Goal: Check status: Check status

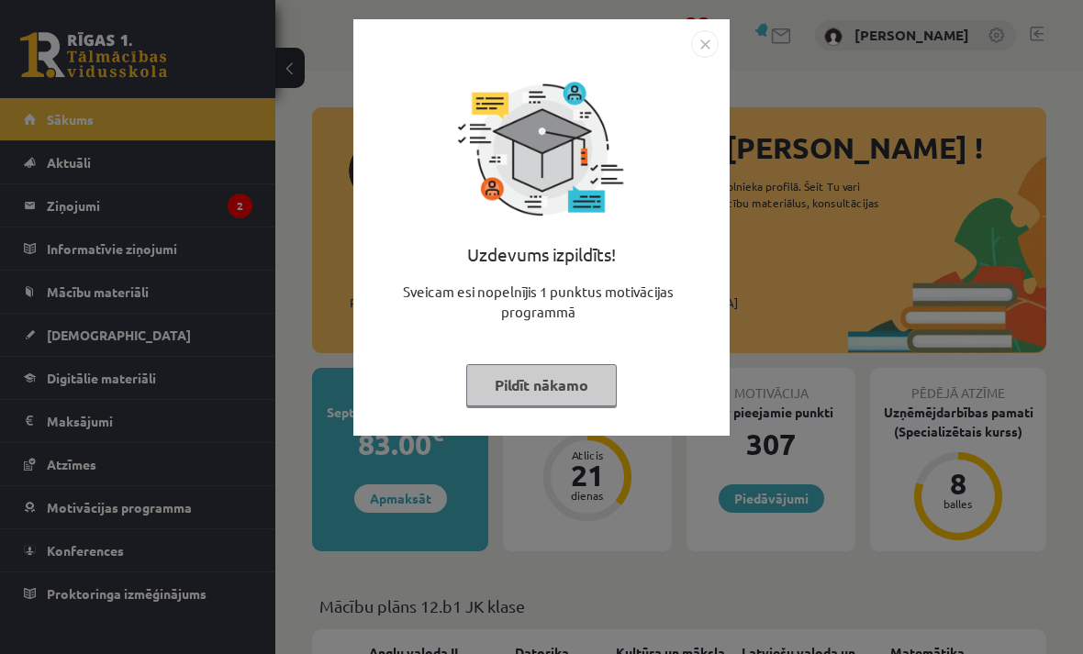
click at [700, 55] on img "Close" at bounding box center [705, 44] width 28 height 28
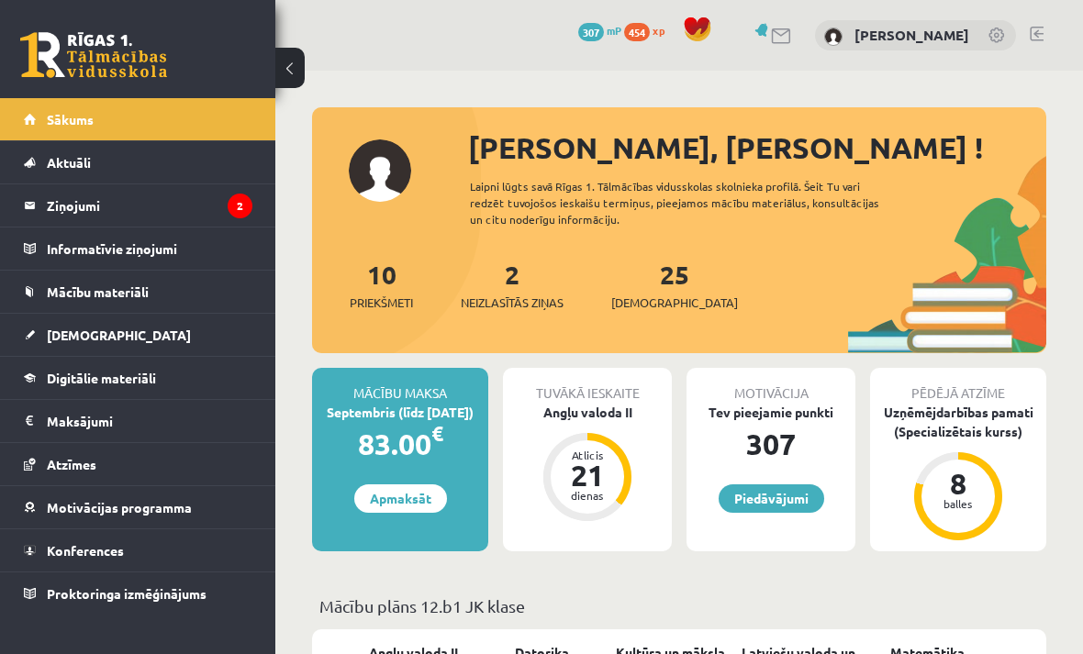
click at [226, 194] on legend "Ziņojumi 2" at bounding box center [150, 205] width 206 height 42
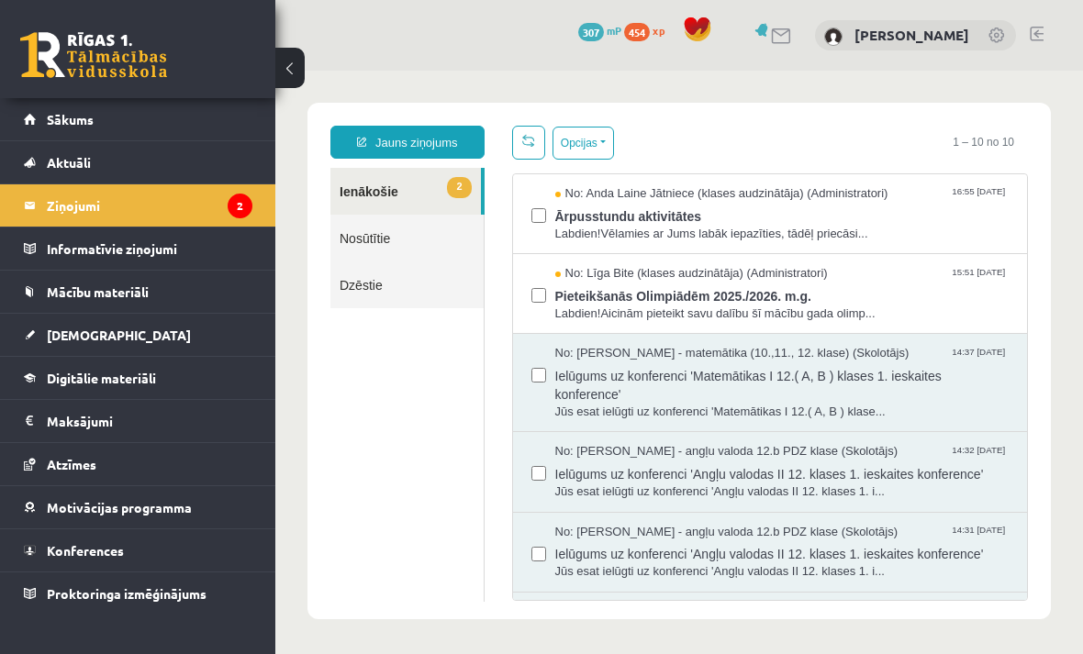
click at [805, 295] on span "Pieteikšanās Olimpiādēm 2025./2026. m.g." at bounding box center [782, 294] width 454 height 23
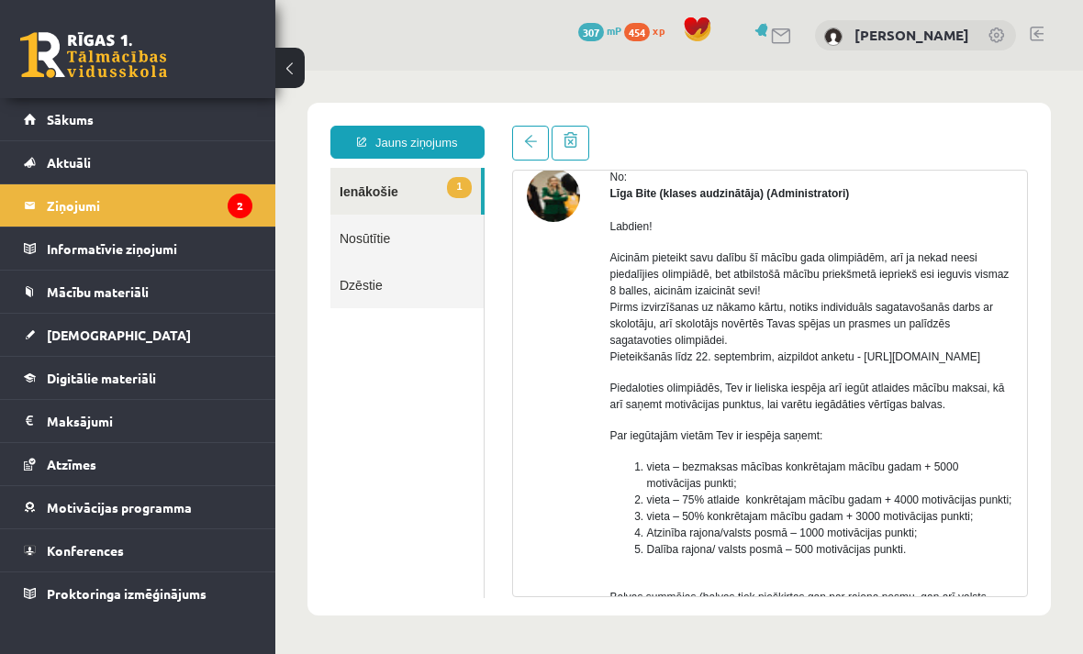
scroll to position [95, 0]
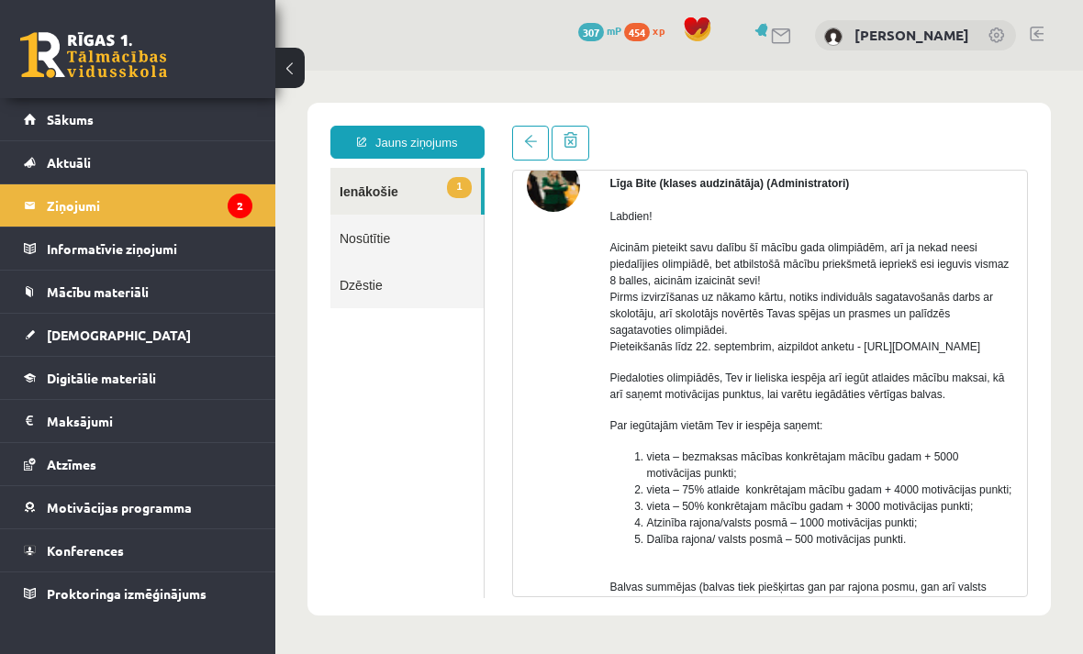
click at [407, 186] on link "1 Ienākošie" at bounding box center [405, 191] width 150 height 47
click at [190, 217] on legend "Ziņojumi 2" at bounding box center [150, 205] width 206 height 42
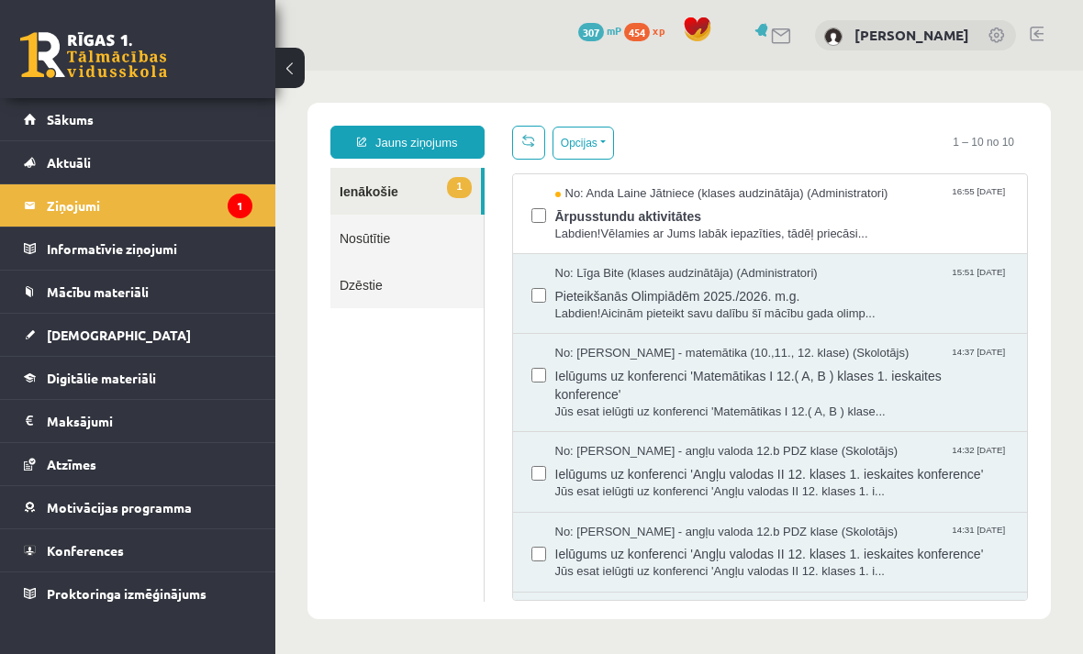
click at [760, 211] on span "Ārpusstundu aktivitātes" at bounding box center [782, 214] width 454 height 23
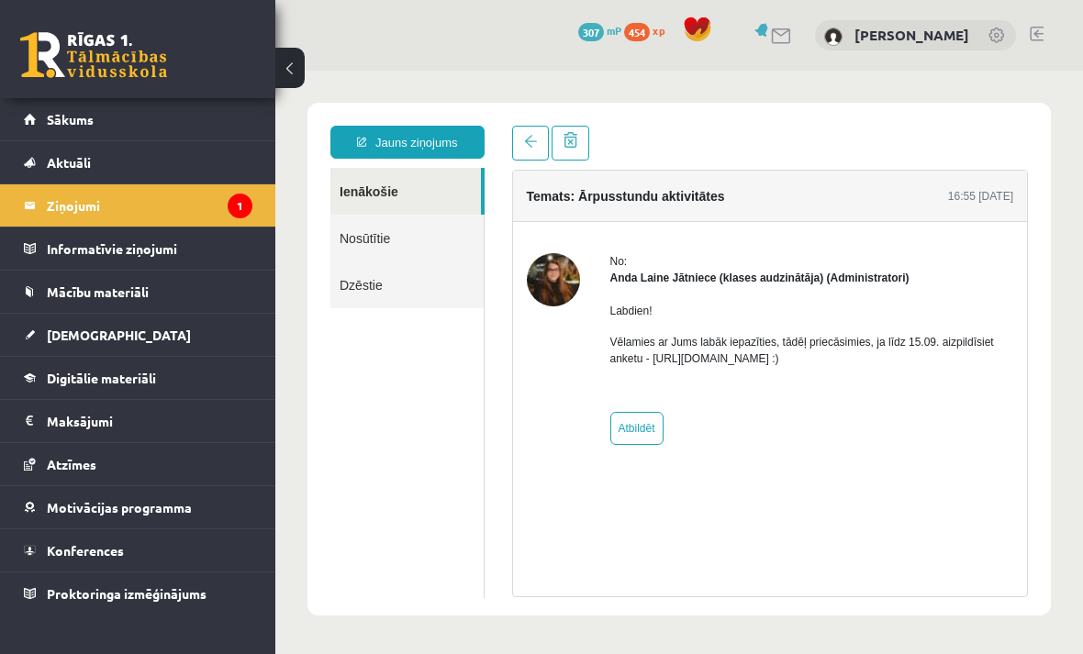
scroll to position [0, 0]
click at [815, 355] on p "Vēlamies ar Jums labāk iepazīties, tādēļ priecāsimies, ja līdz 15.09. aizpildīs…" at bounding box center [812, 350] width 404 height 33
click at [793, 362] on p "Vēlamies ar Jums labāk iepazīties, tādēļ priecāsimies, ja līdz 15.09. aizpildīs…" at bounding box center [812, 350] width 404 height 33
copy p "https://forms.gle/mVxkUEapGFxHM7hU7"
click at [235, 208] on icon "1" at bounding box center [240, 206] width 25 height 25
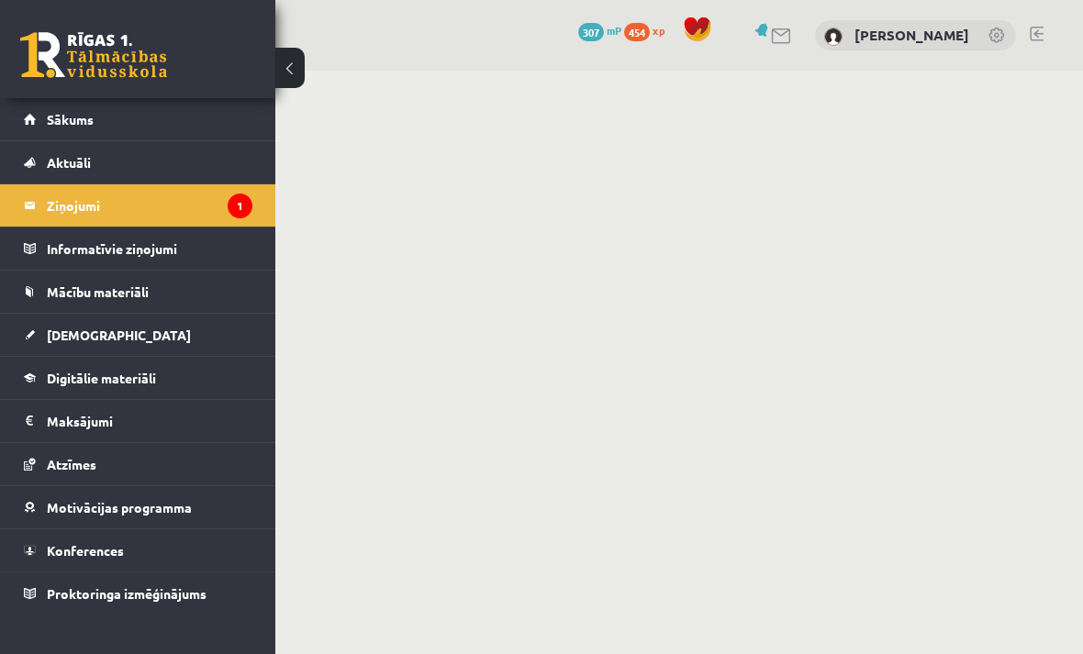
click at [214, 128] on link "Sākums" at bounding box center [138, 119] width 228 height 42
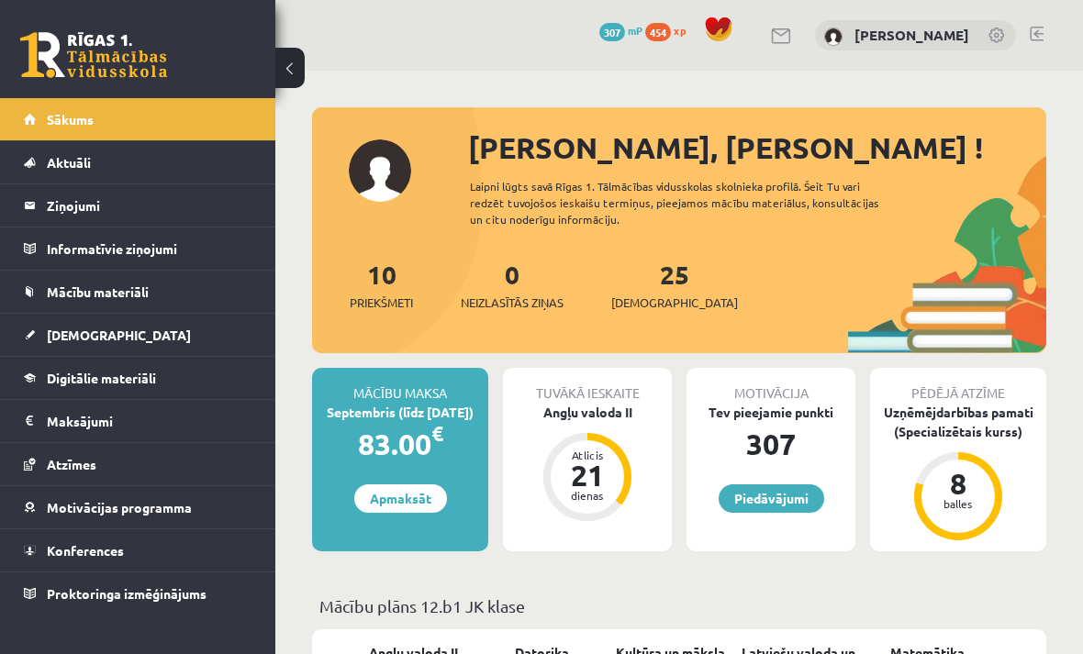
click at [967, 462] on div "8 balles" at bounding box center [957, 496] width 73 height 73
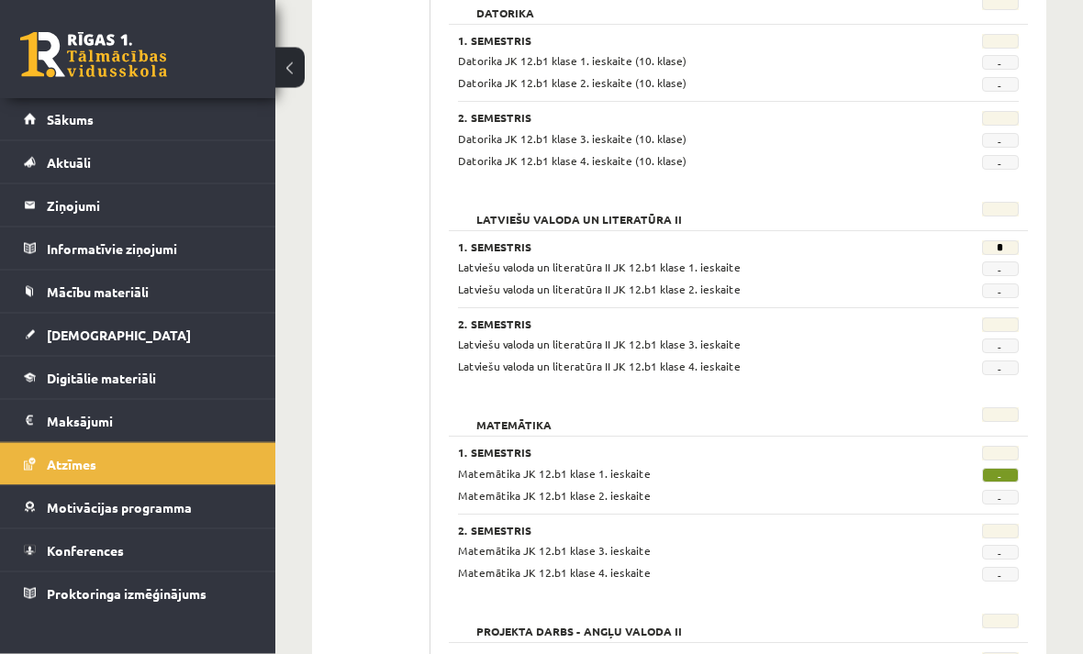
scroll to position [522, 0]
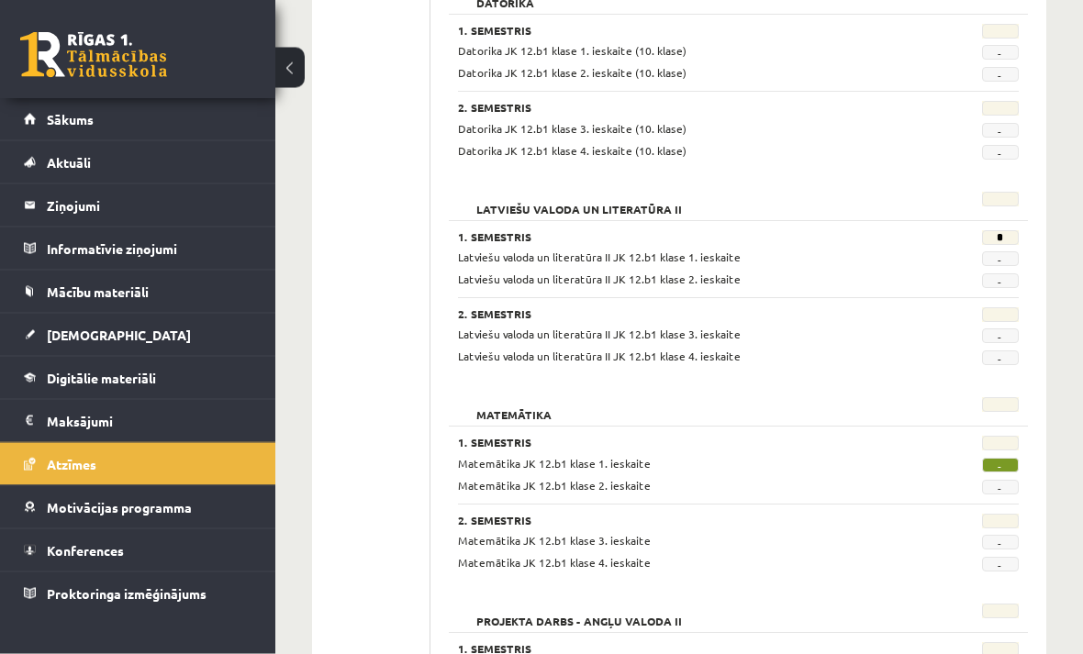
click at [632, 460] on span "Matemātika JK 12.b1 klase 1. ieskaite" at bounding box center [554, 464] width 193 height 15
click at [1000, 468] on span "-" at bounding box center [1000, 466] width 37 height 15
click at [167, 290] on link "Mācību materiāli" at bounding box center [138, 292] width 228 height 42
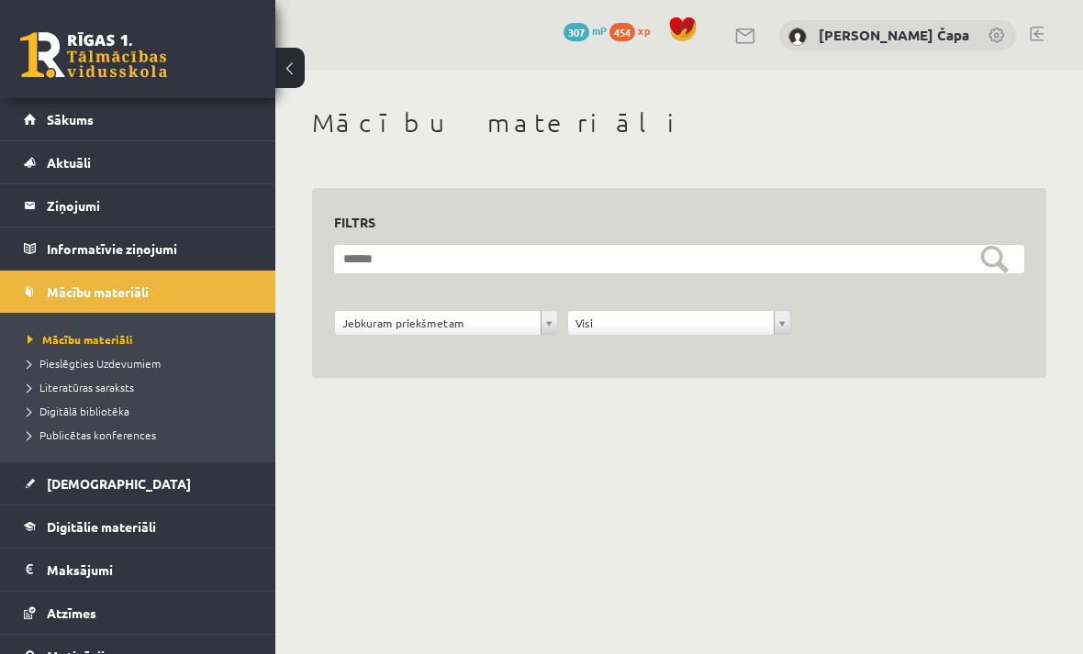
click at [170, 570] on legend "Maksājumi 0" at bounding box center [150, 570] width 206 height 42
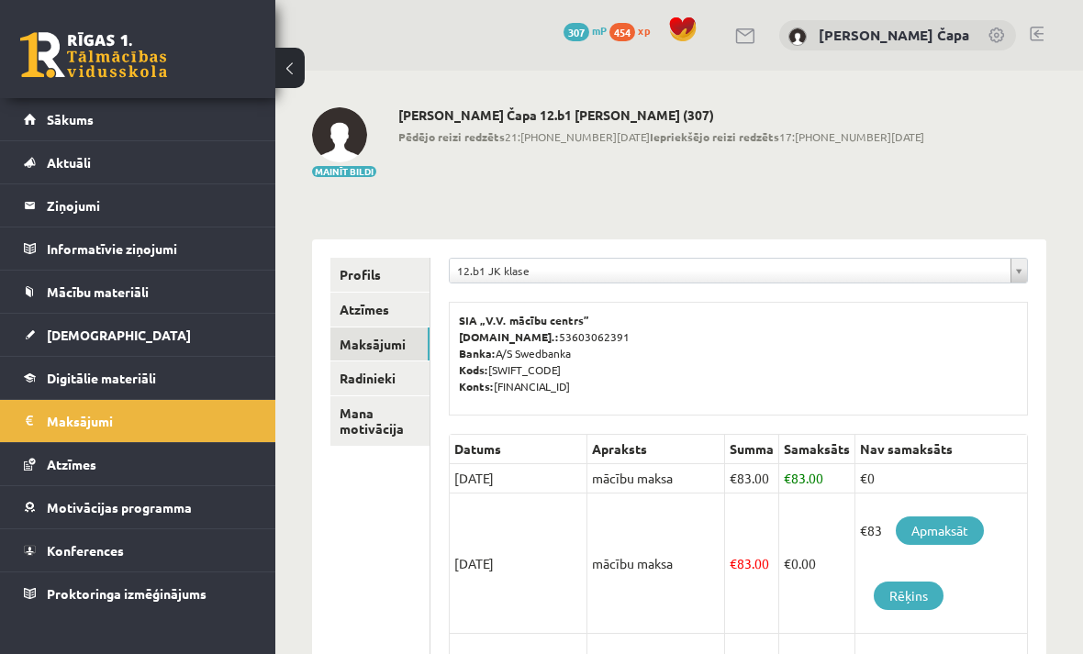
click at [169, 544] on link "Konferences" at bounding box center [138, 550] width 228 height 42
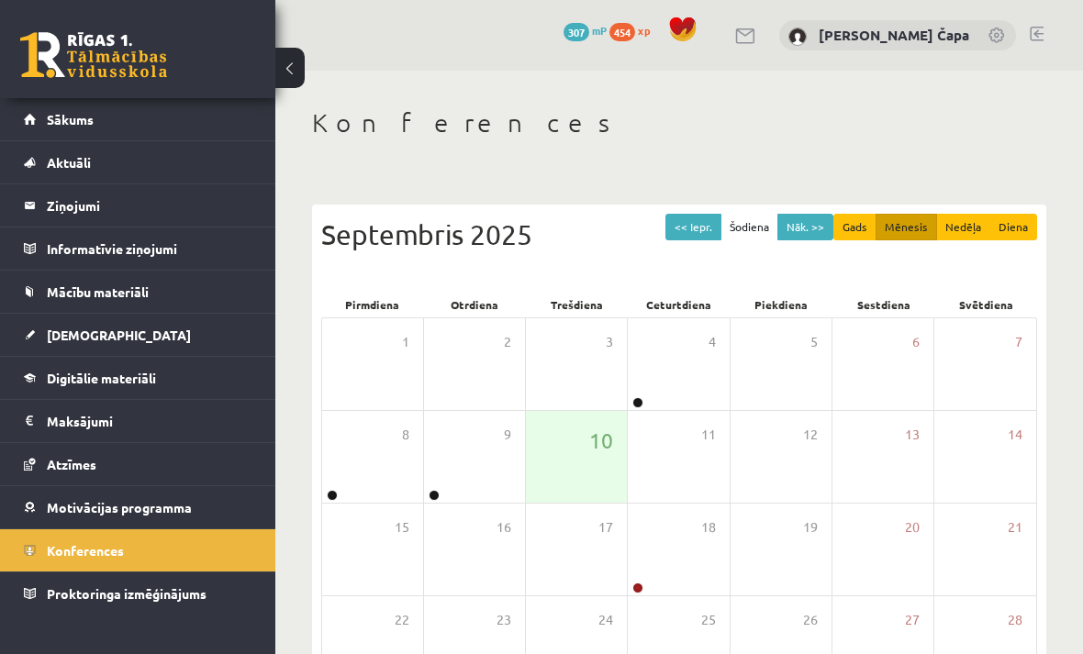
click at [172, 467] on link "Atzīmes" at bounding box center [138, 464] width 228 height 42
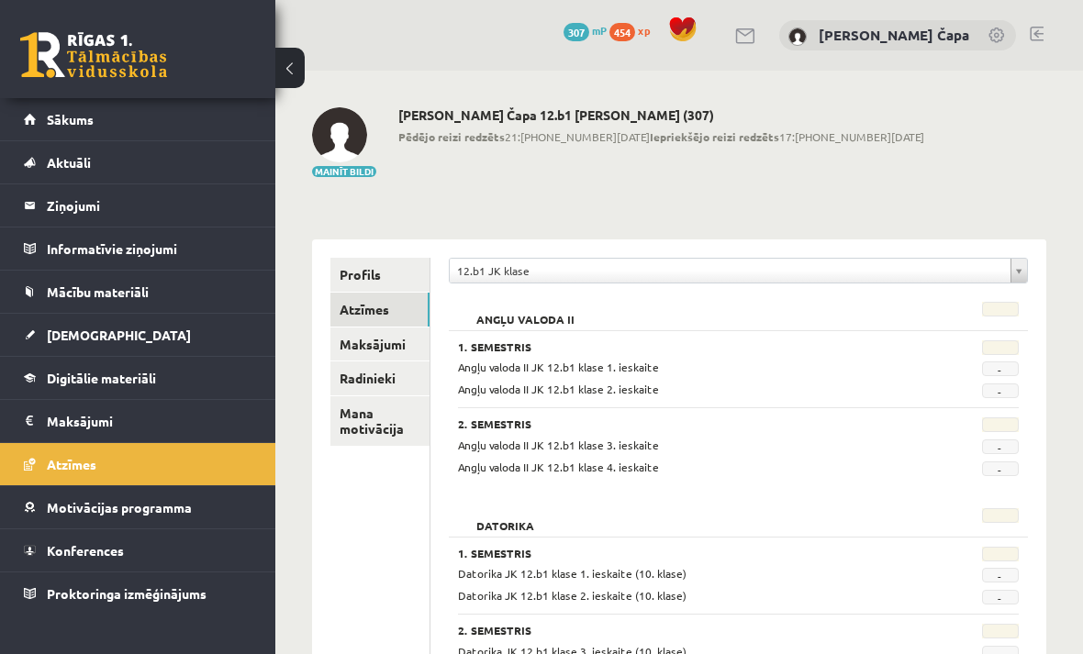
click at [202, 114] on link "Sākums" at bounding box center [138, 119] width 228 height 42
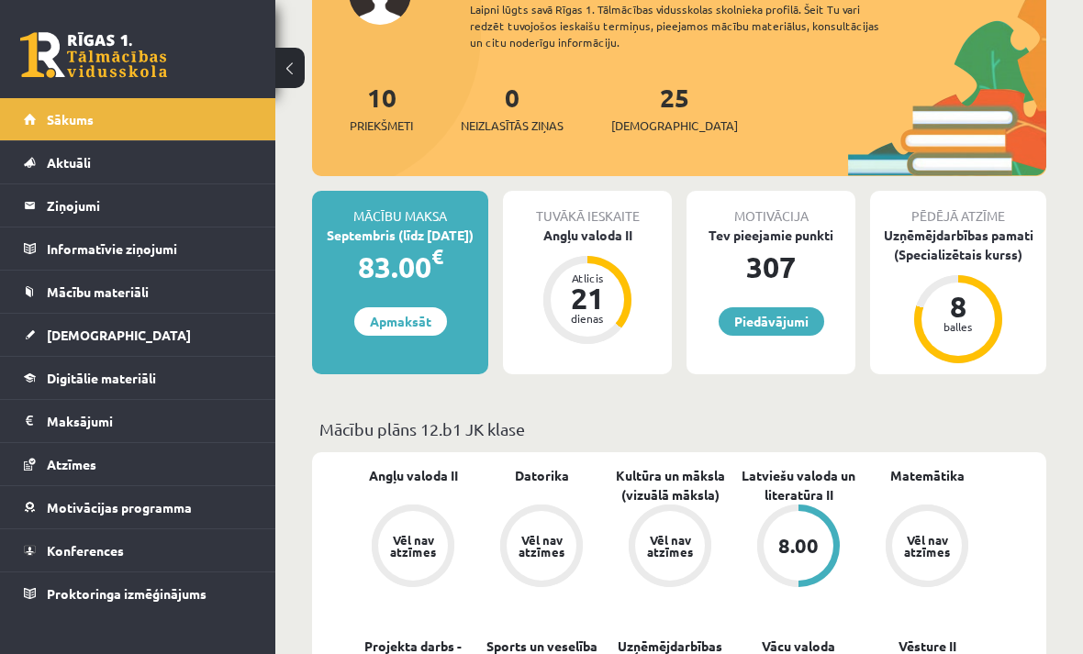
scroll to position [317, 0]
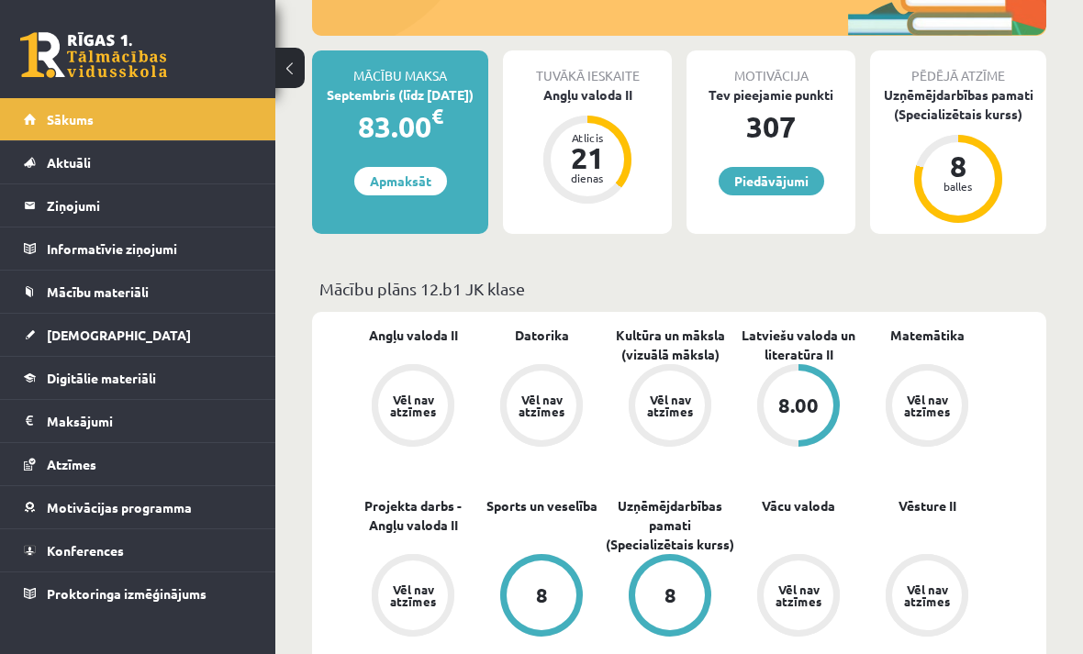
click at [935, 335] on link "Matemātika" at bounding box center [927, 335] width 74 height 19
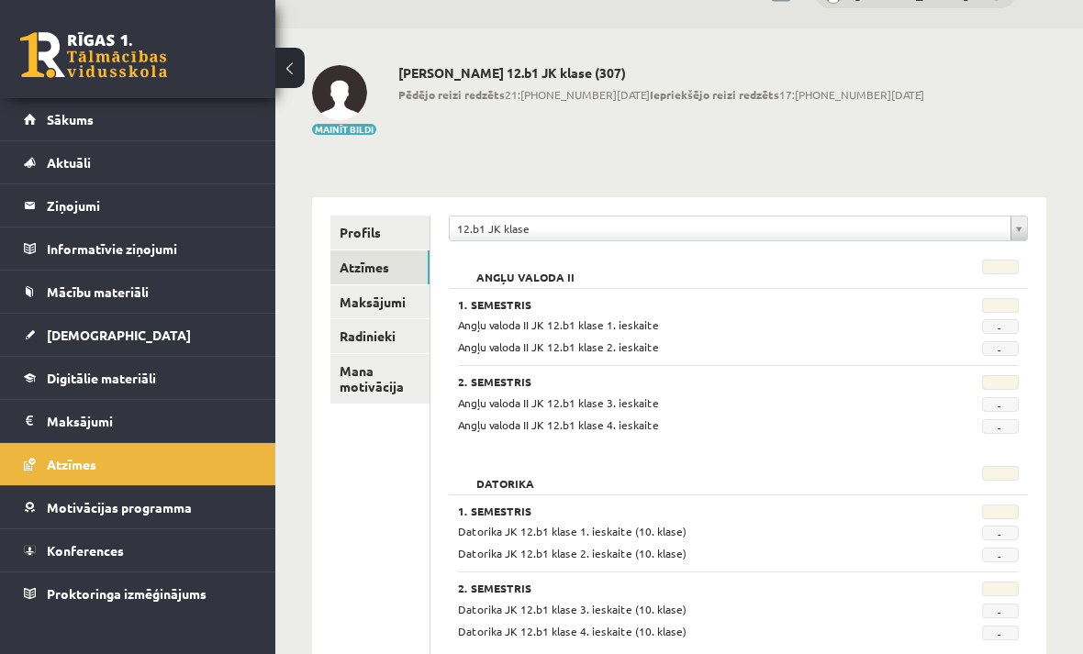
scroll to position [254, 0]
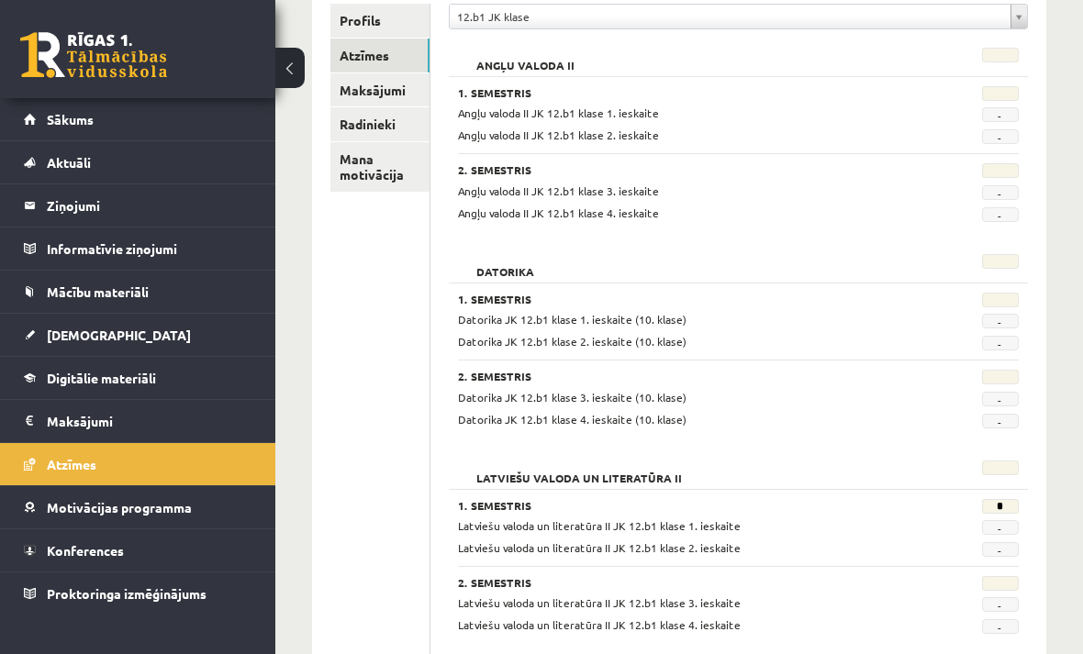
click at [506, 502] on h3 "1. Semestris" at bounding box center [689, 505] width 462 height 13
click at [560, 531] on div "Latviešu valoda un literatūra II JK 12.b1 klase 1. ieskaite" at bounding box center [689, 526] width 490 height 17
click at [600, 531] on div "Latviešu valoda un literatūra II JK 12.b1 klase 1. ieskaite" at bounding box center [689, 526] width 490 height 17
click at [175, 245] on legend "Informatīvie ziņojumi 0" at bounding box center [150, 249] width 206 height 42
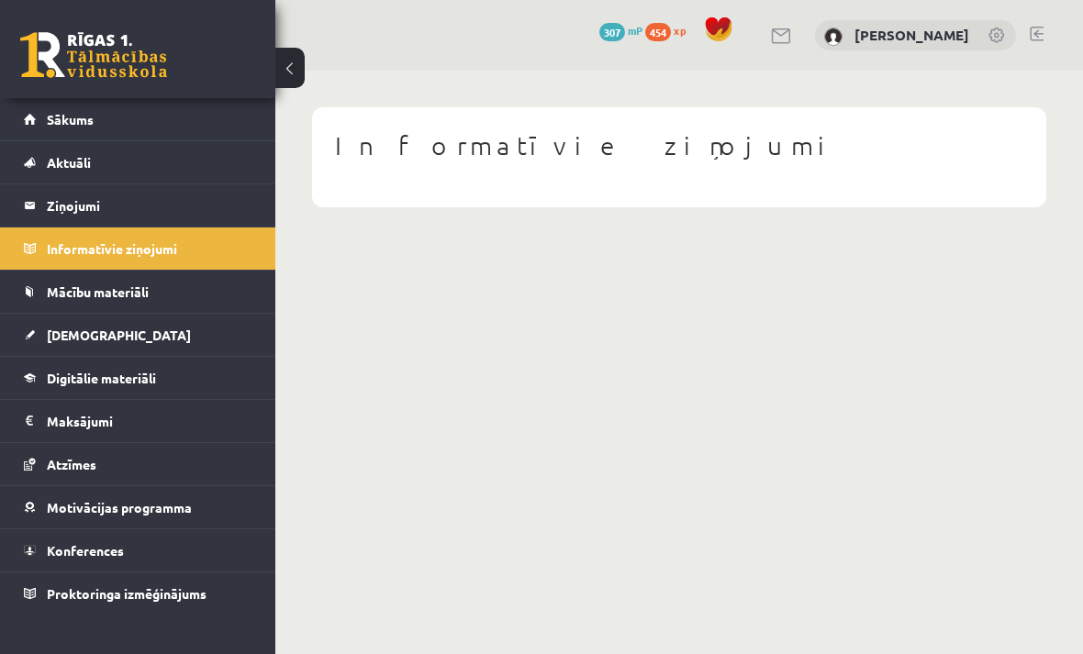
click at [164, 299] on link "Mācību materiāli" at bounding box center [138, 292] width 228 height 42
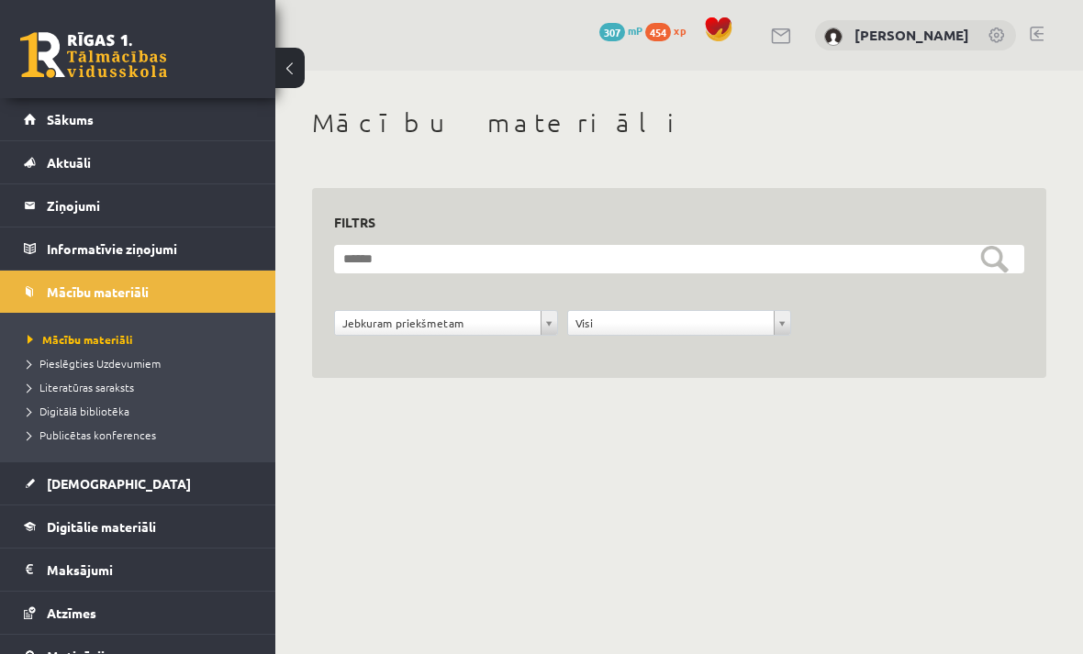
click at [133, 487] on link "[DEMOGRAPHIC_DATA]" at bounding box center [138, 483] width 228 height 42
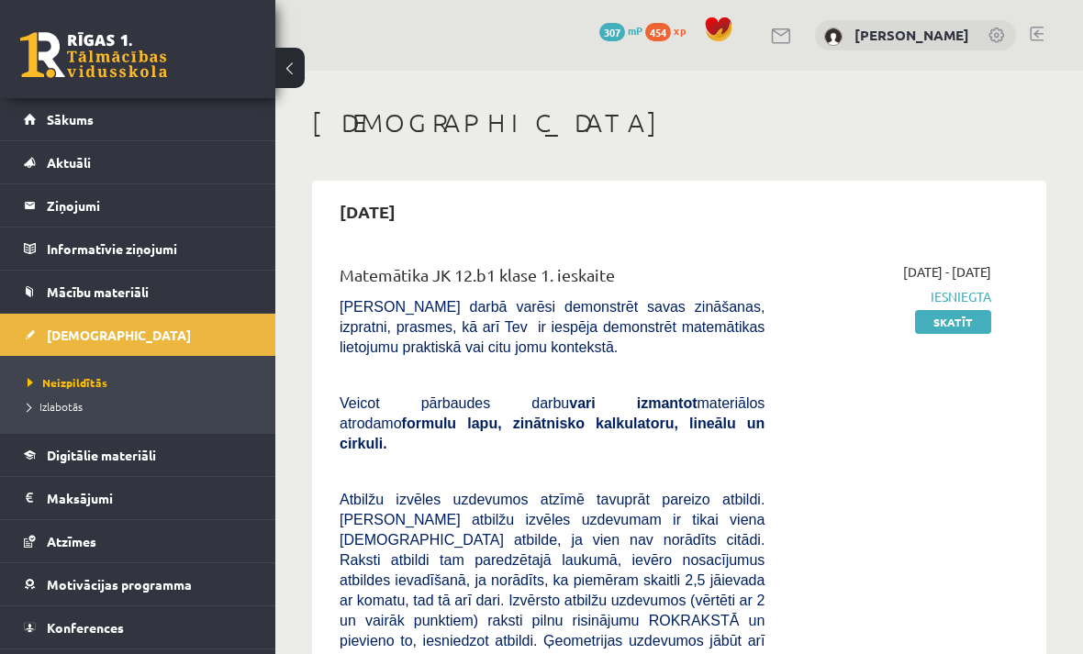
click at [78, 412] on span "Izlabotās" at bounding box center [55, 406] width 55 height 15
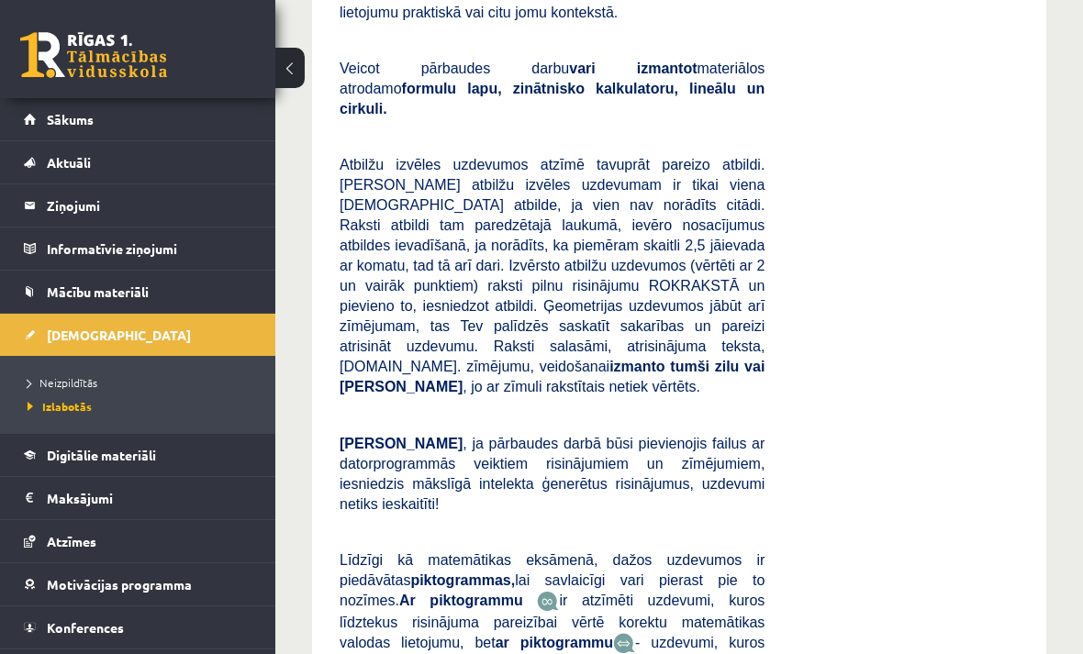
scroll to position [452, 0]
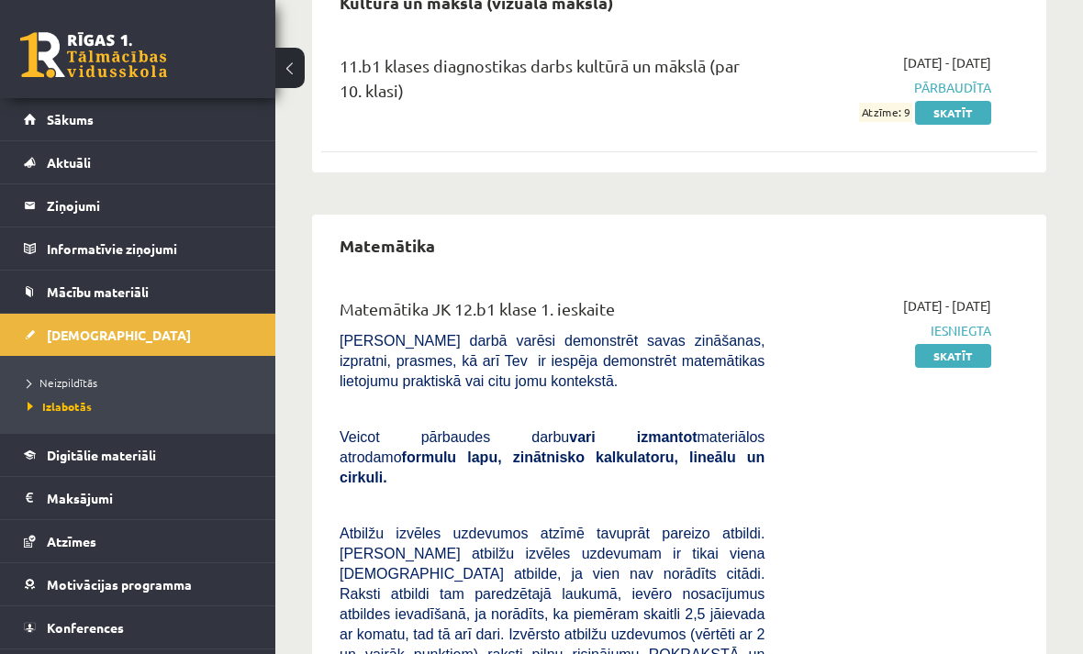
click at [942, 362] on link "Skatīt" at bounding box center [953, 356] width 76 height 24
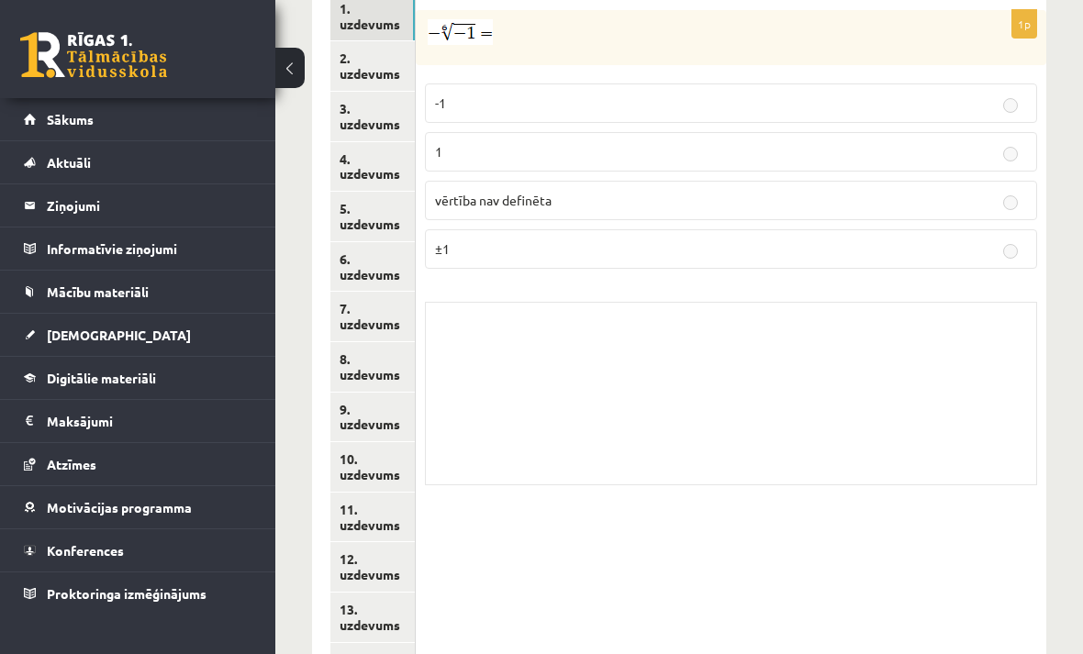
scroll to position [931, 0]
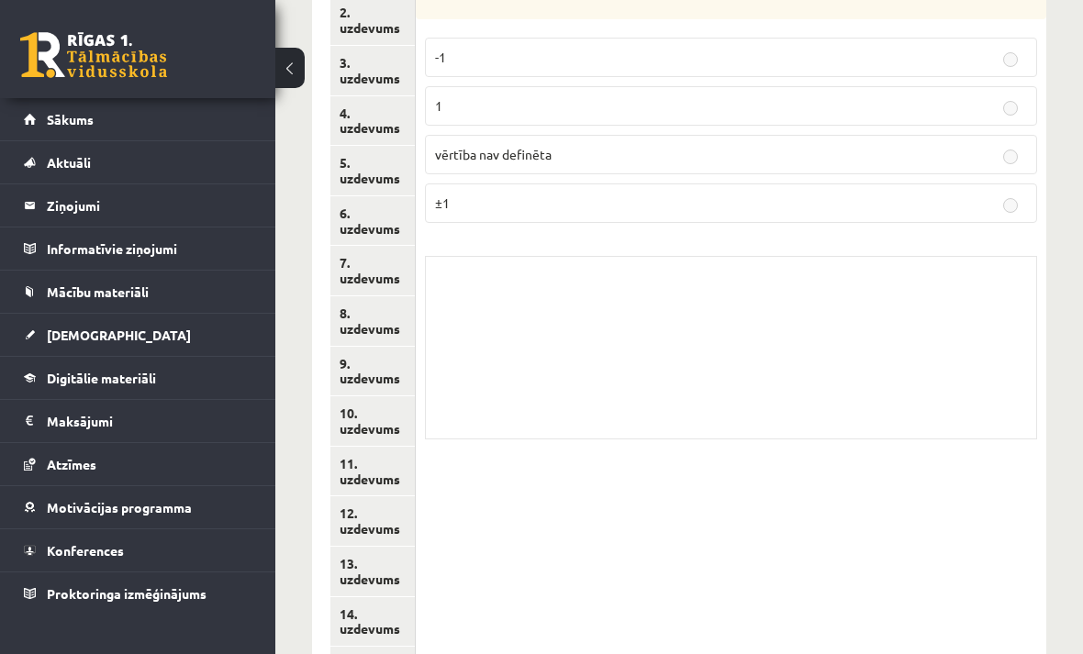
click at [382, 547] on link "13. uzdevums" at bounding box center [372, 572] width 84 height 50
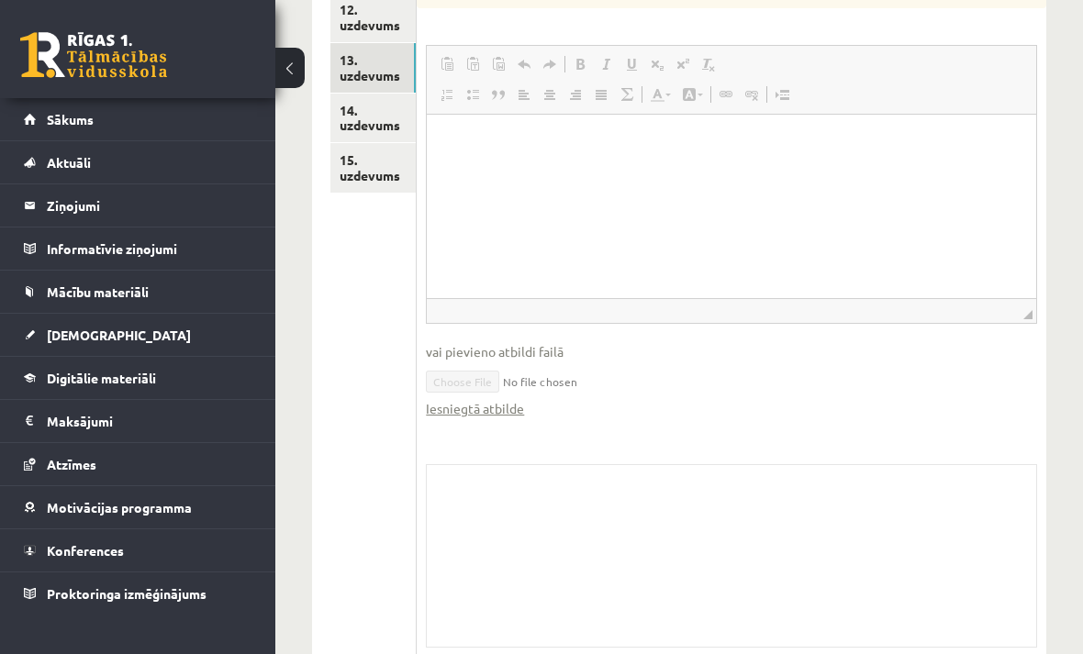
scroll to position [1442, 0]
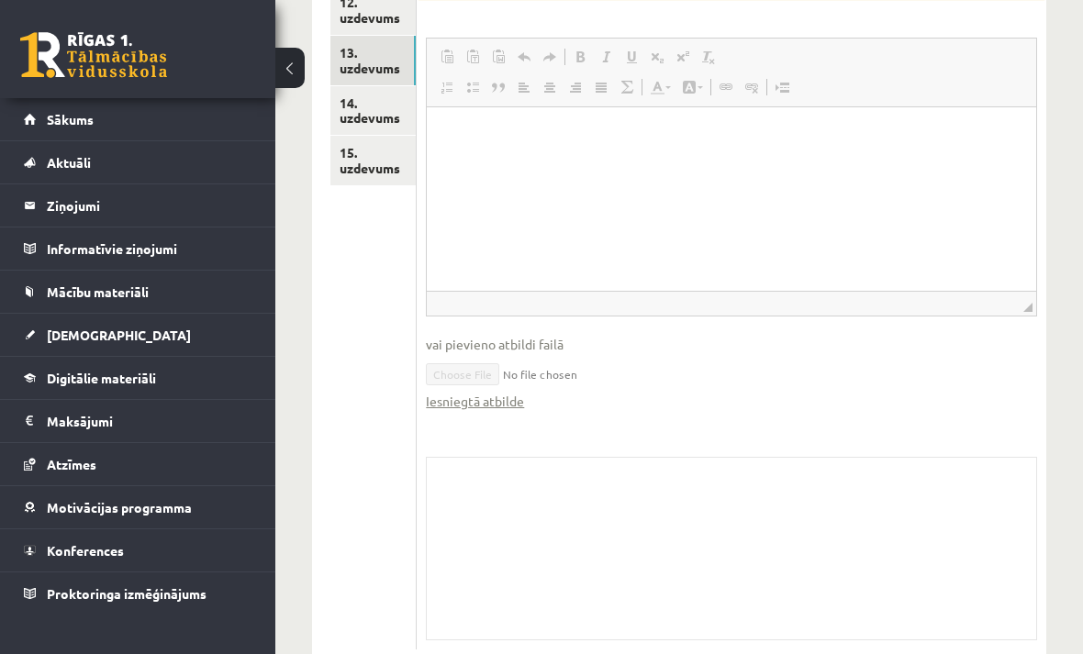
click at [501, 411] on link "Iesniegtā atbilde" at bounding box center [475, 401] width 98 height 19
